Goal: Information Seeking & Learning: Find specific fact

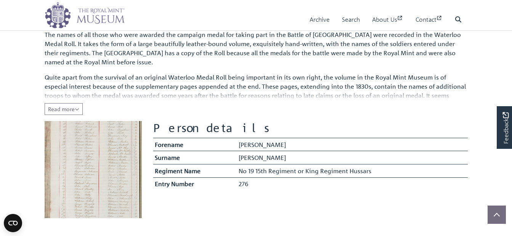
scroll to position [86, 0]
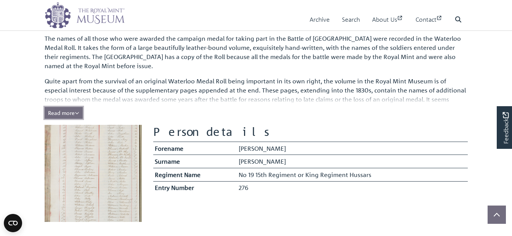
click at [74, 112] on span "Read more" at bounding box center [63, 112] width 31 height 7
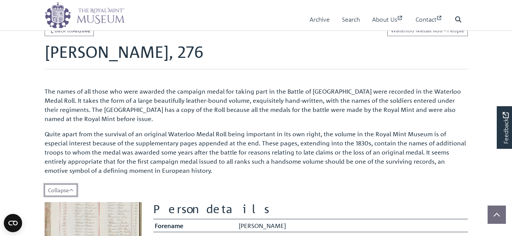
scroll to position [0, 0]
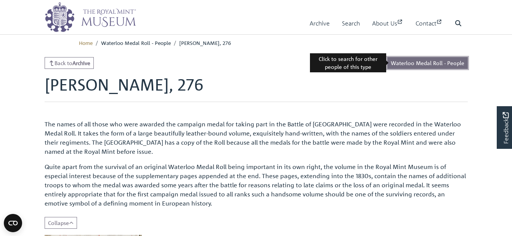
click at [432, 60] on link "Waterloo Medal Roll - People" at bounding box center [427, 63] width 80 height 12
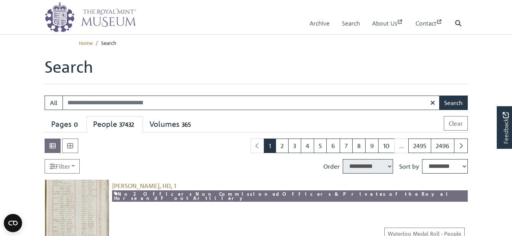
click at [94, 104] on input "Search:" at bounding box center [250, 103] width 377 height 14
type input "**********"
click at [448, 102] on button "Search" at bounding box center [453, 103] width 29 height 14
